Goal: Information Seeking & Learning: Learn about a topic

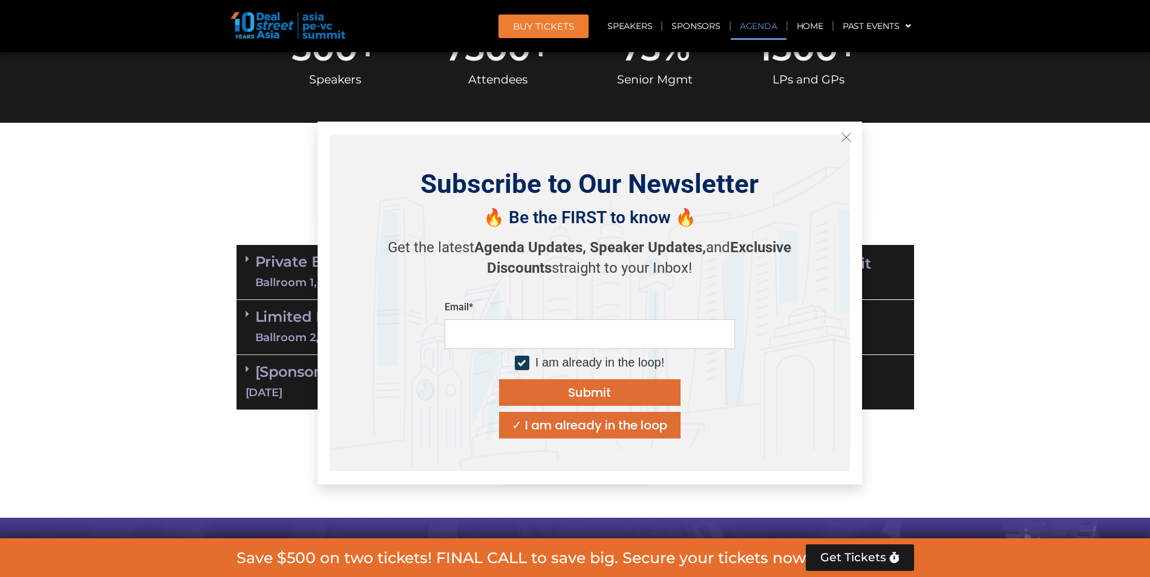
scroll to position [545, 0]
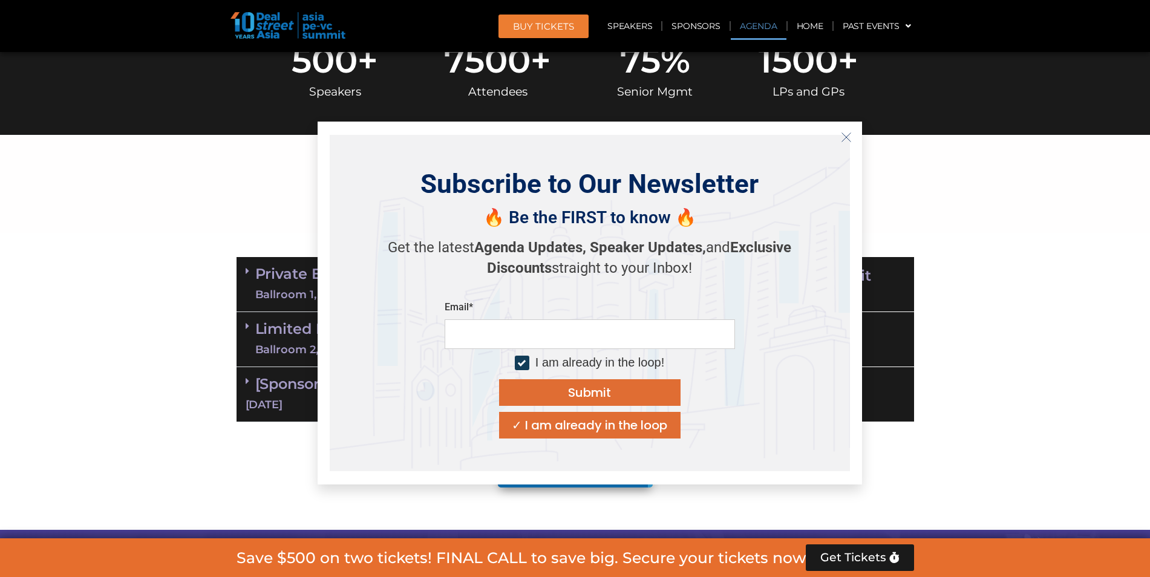
click at [565, 139] on icon "Close" at bounding box center [846, 137] width 11 height 11
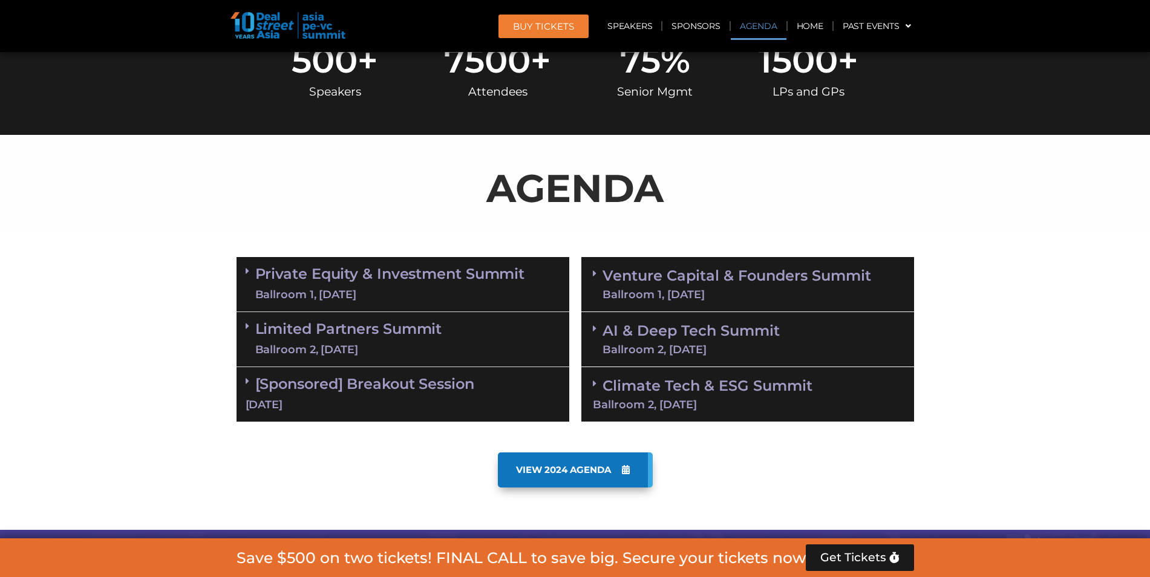
click at [462, 282] on link "Private Equity & Investment Summit Ballroom 1, [DATE]" at bounding box center [390, 284] width 270 height 36
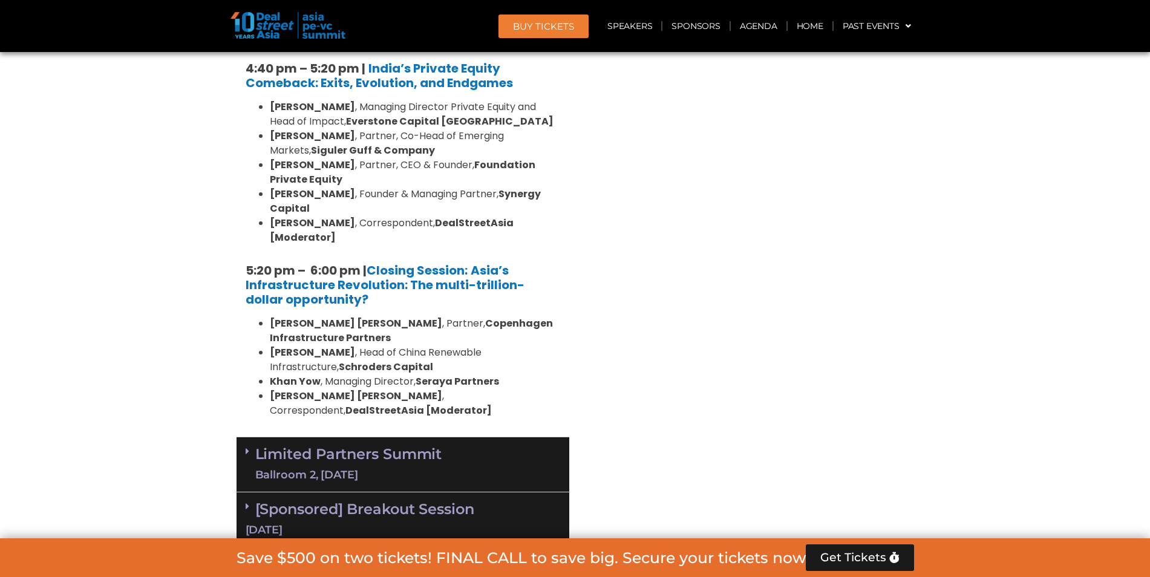
scroll to position [2360, 0]
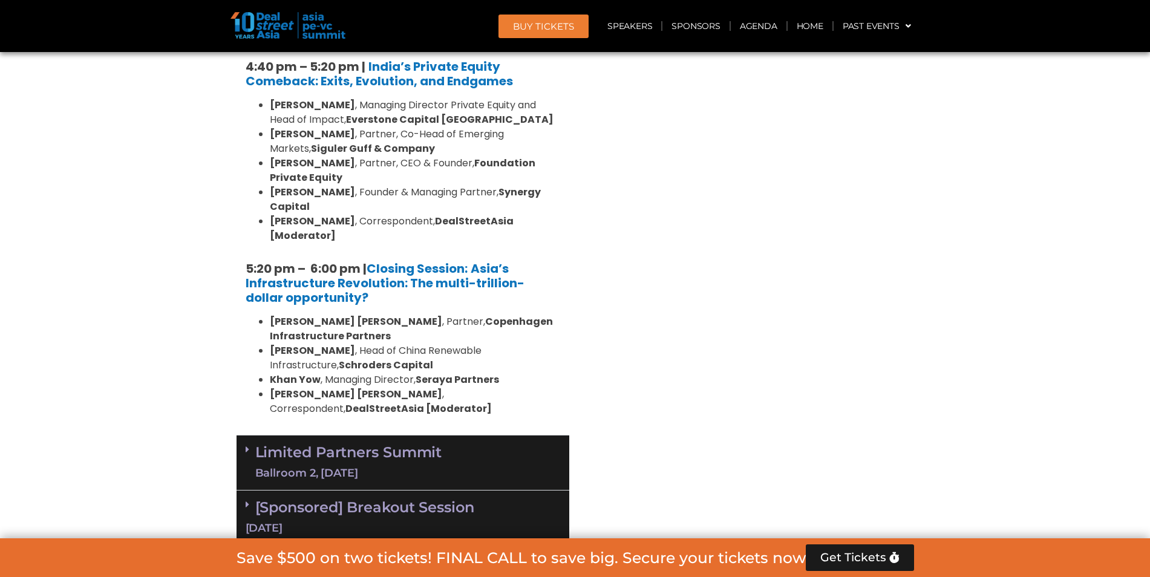
click at [523, 521] on div "[DATE]" at bounding box center [403, 528] width 315 height 15
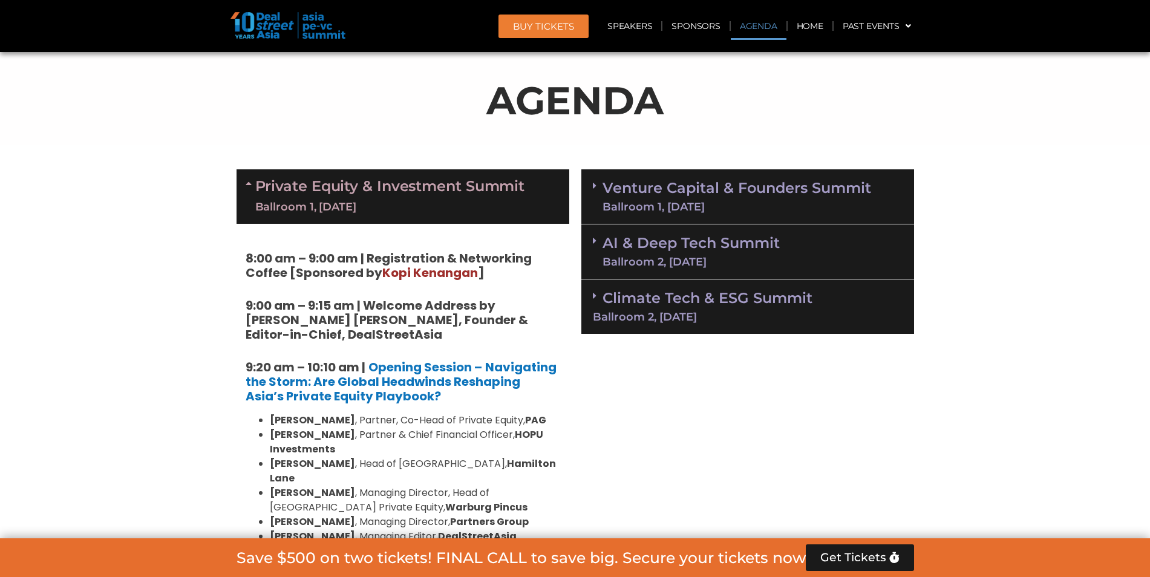
scroll to position [666, 0]
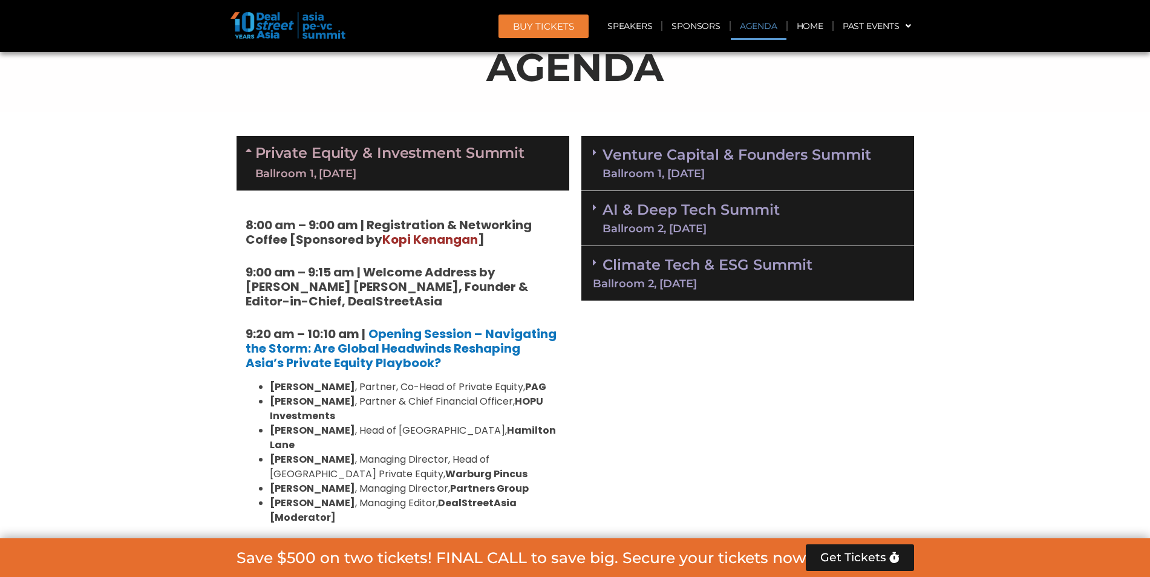
click at [565, 270] on link "Climate Tech & ESG Summit Ballroom 2, [DATE]" at bounding box center [748, 272] width 310 height 33
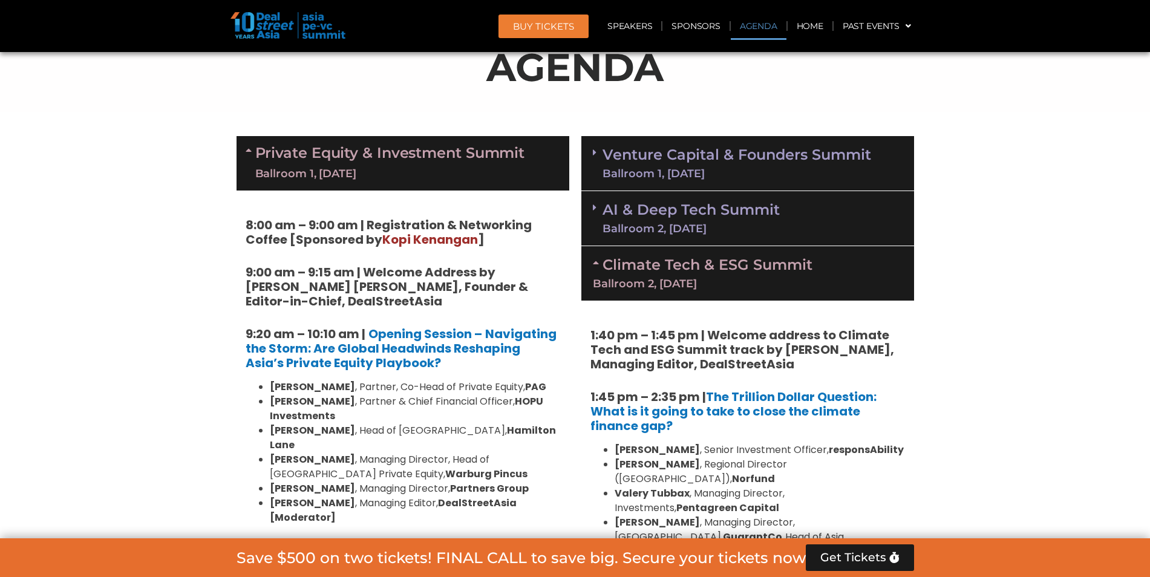
click at [565, 225] on div "Ballroom 2, [DATE]" at bounding box center [691, 228] width 177 height 11
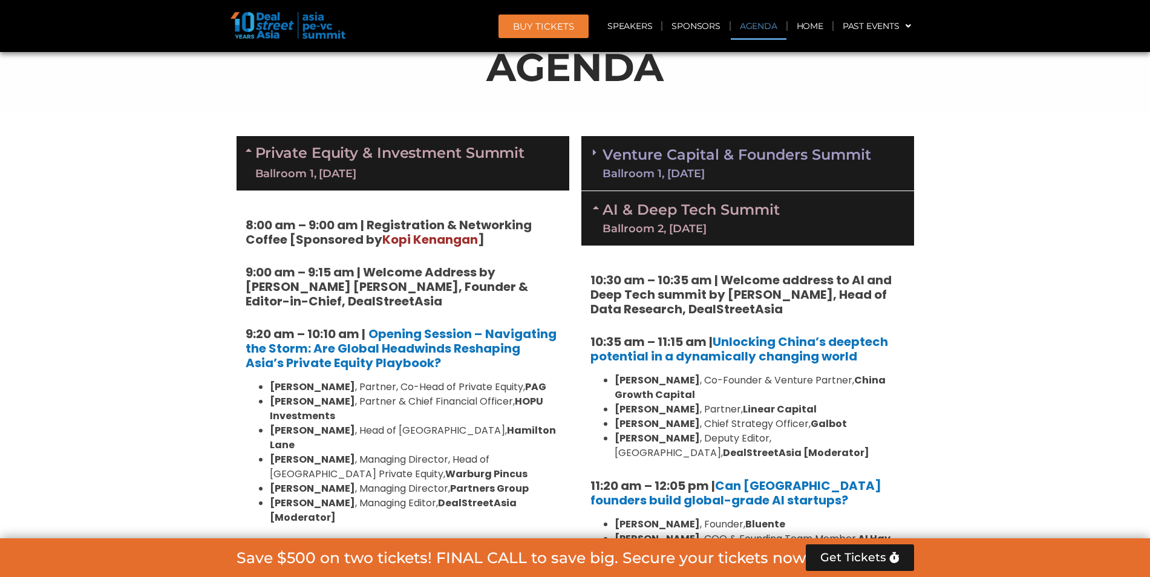
click at [565, 176] on div "Ballroom 1, [DATE]" at bounding box center [737, 173] width 269 height 11
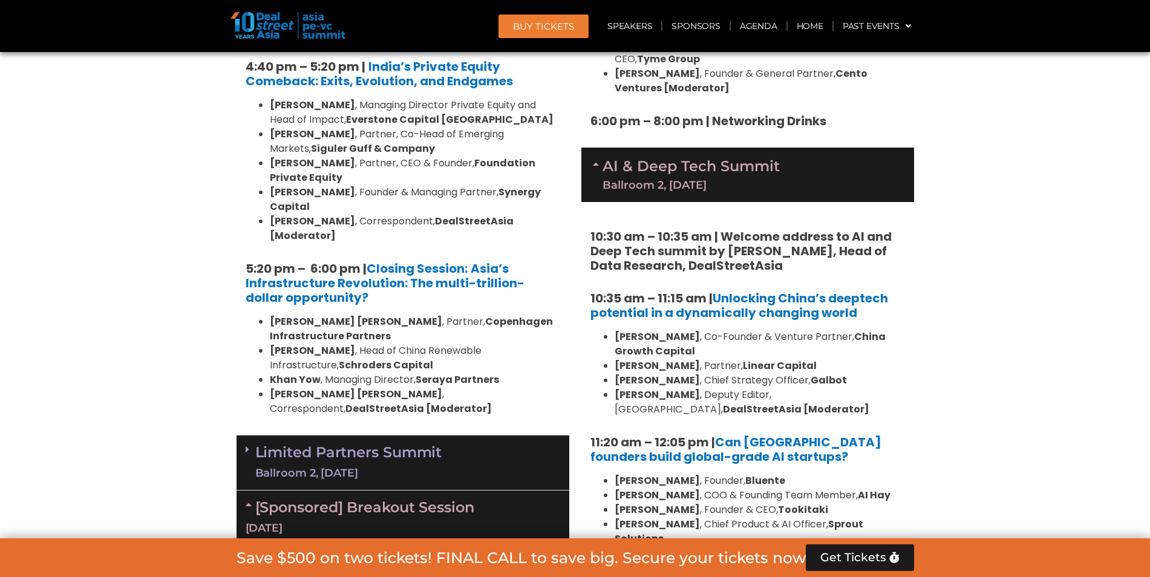
click at [392, 445] on link "Limited Partners [GEOGRAPHIC_DATA] 2, [DATE]" at bounding box center [348, 463] width 187 height 36
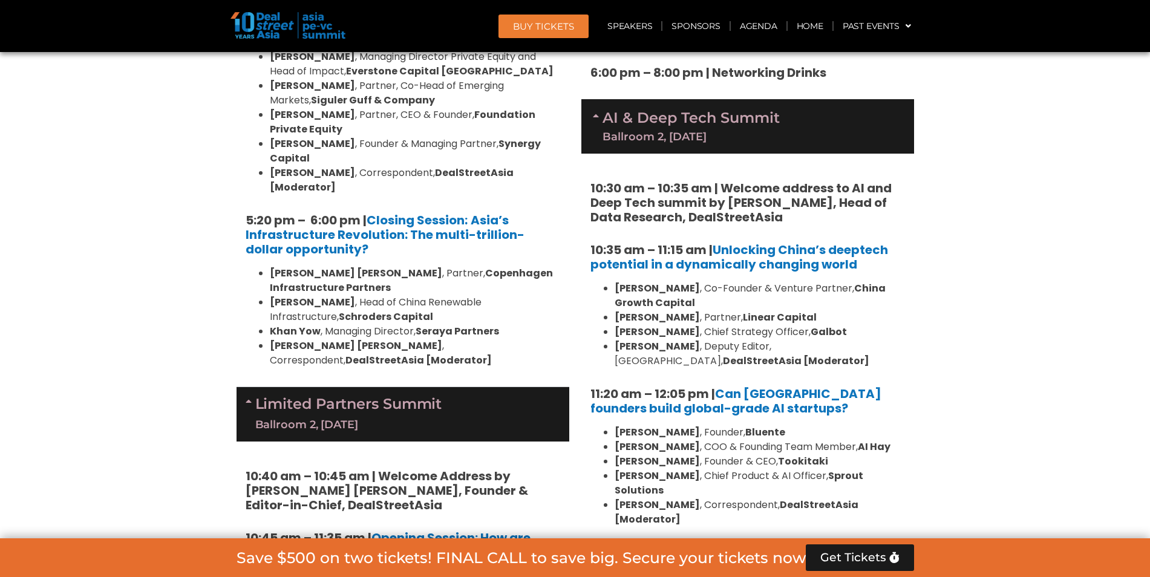
scroll to position [2239, 0]
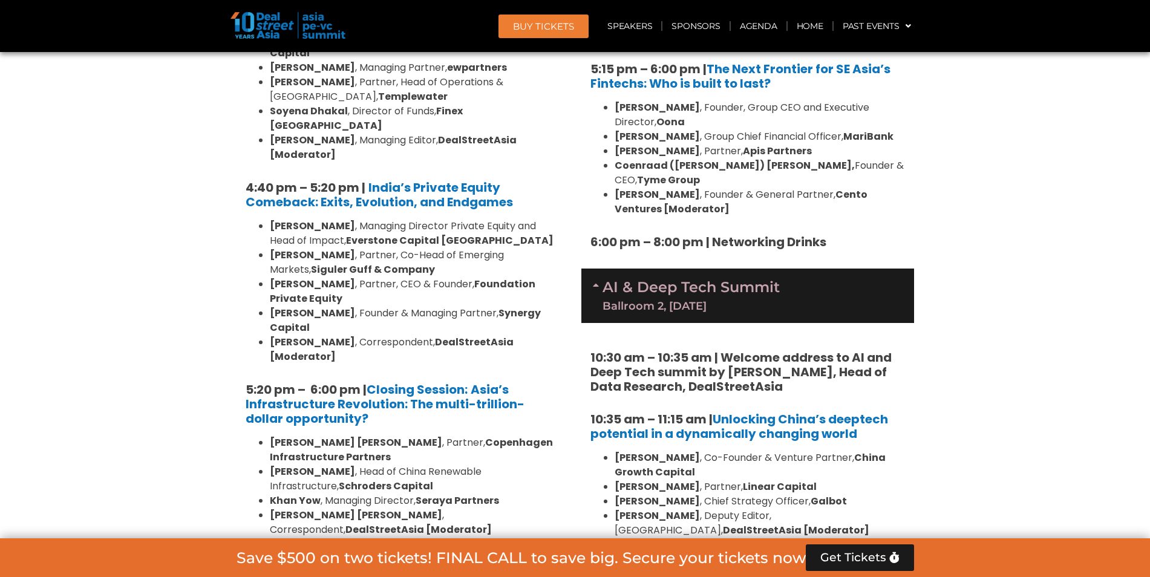
click at [565, 280] on section "Private Equity & Investment Summit Ballroom 1, [DATE] 8:00 am – 9:00 am | Regis…" at bounding box center [575, 447] width 1150 height 3780
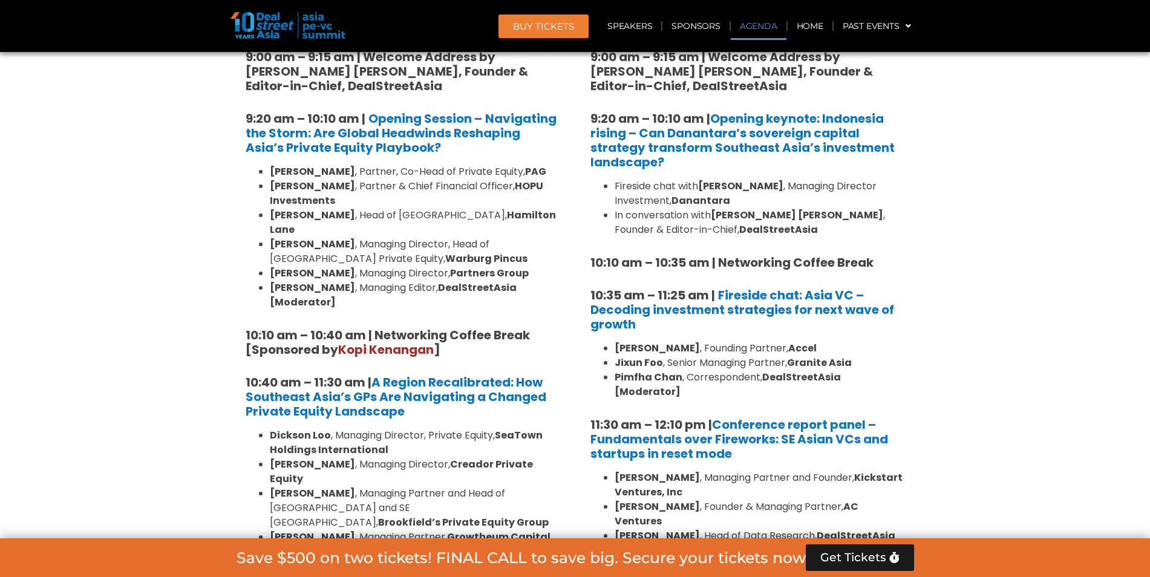
scroll to position [897, 0]
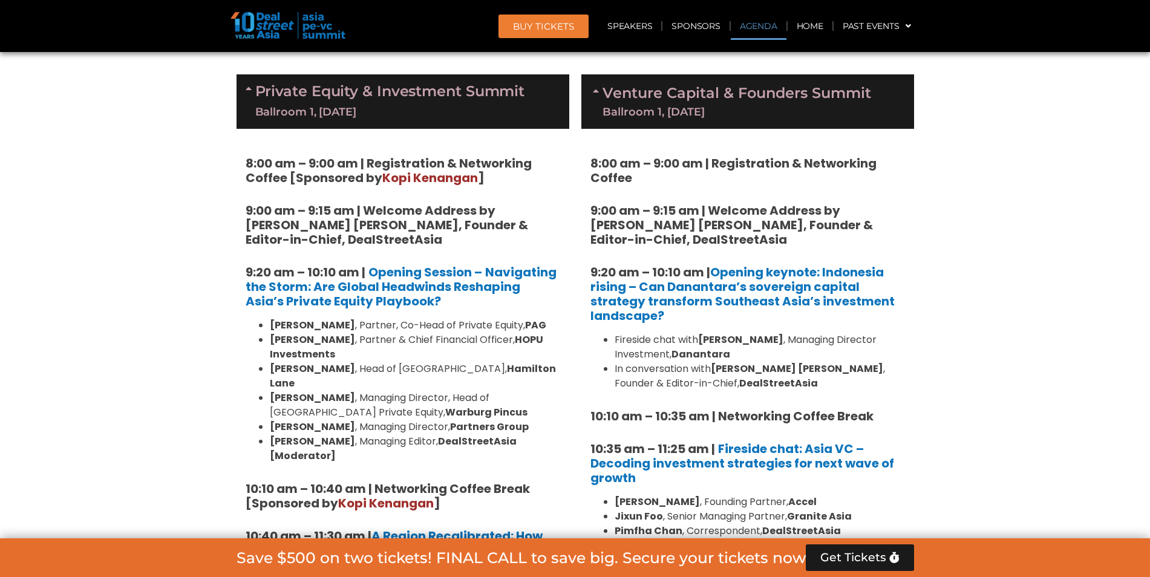
scroll to position [715, 0]
